Goal: Find specific page/section

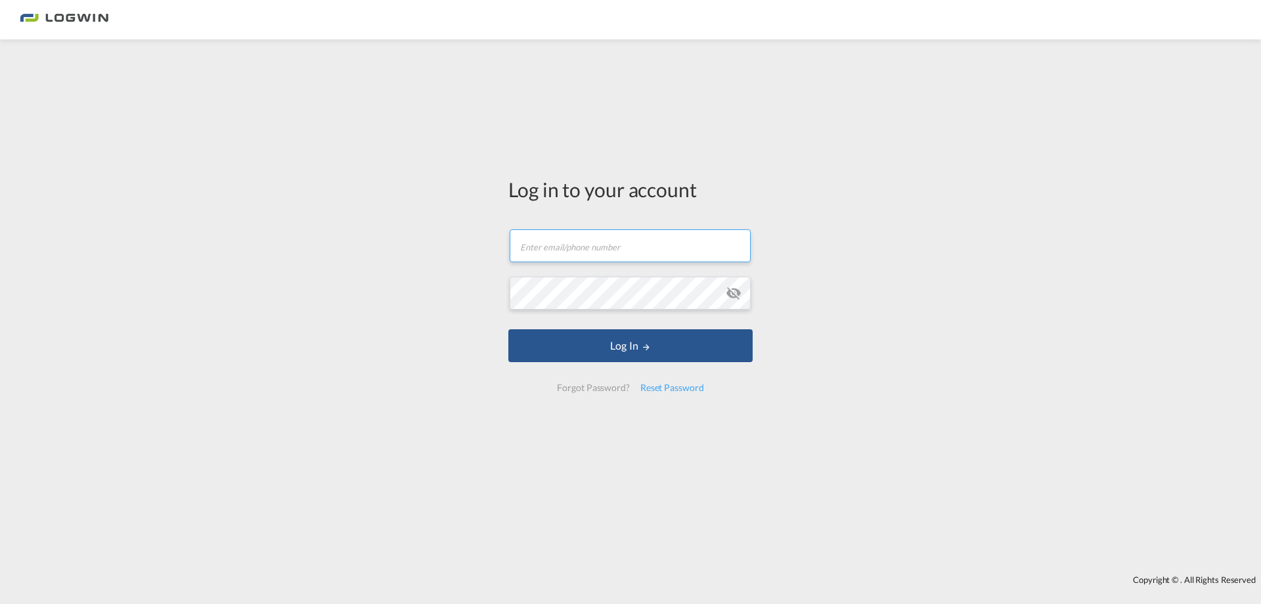
type input "[EMAIL_ADDRESS][DOMAIN_NAME]"
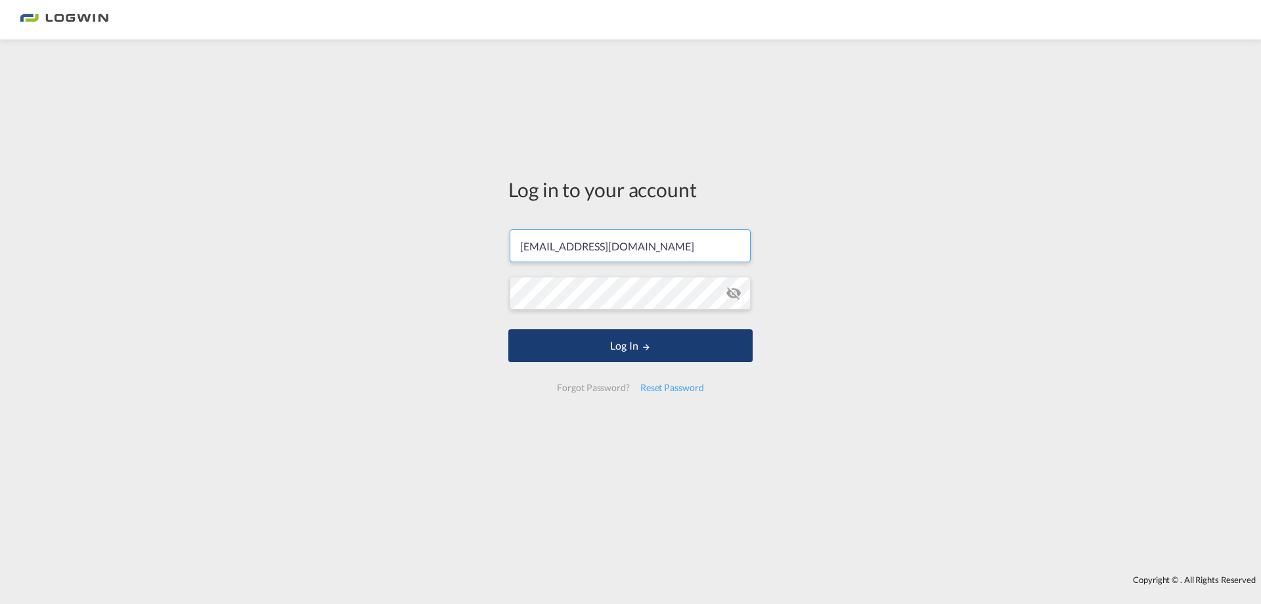
drag, startPoint x: 600, startPoint y: 324, endPoint x: 622, endPoint y: 337, distance: 25.3
click at [600, 325] on form "caner.durgun@logwin-logistics.com Password field is required Log In Forgot Pass…" at bounding box center [630, 310] width 244 height 189
click at [623, 338] on button "Log In" at bounding box center [630, 345] width 244 height 33
